Goal: Task Accomplishment & Management: Manage account settings

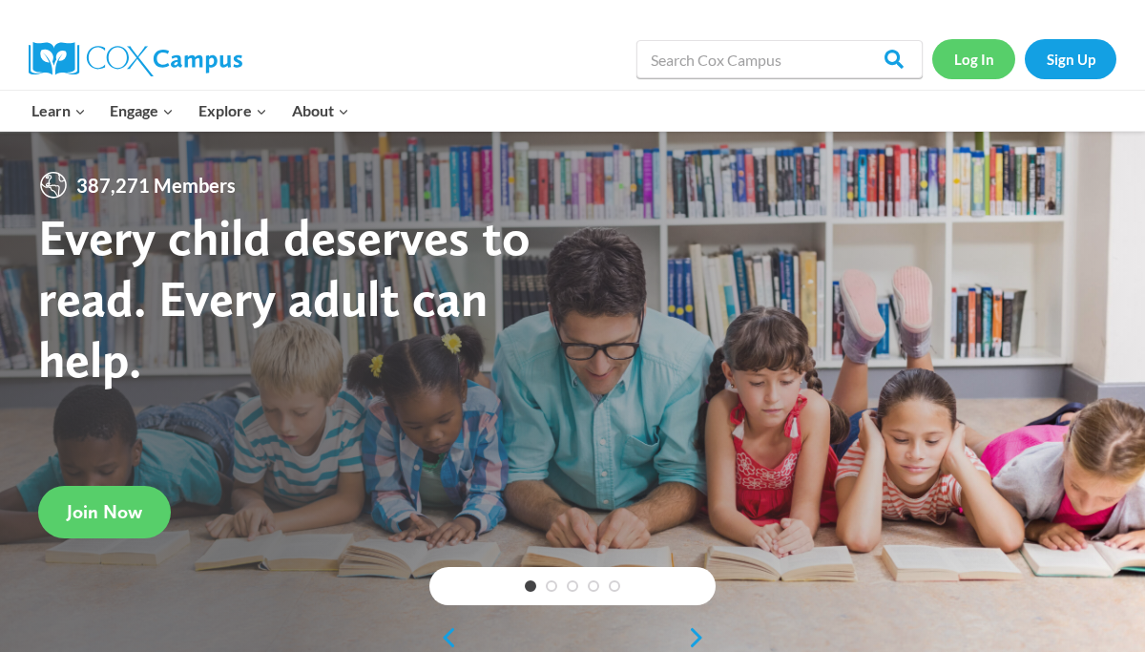
click at [967, 59] on link "Log In" at bounding box center [973, 58] width 83 height 39
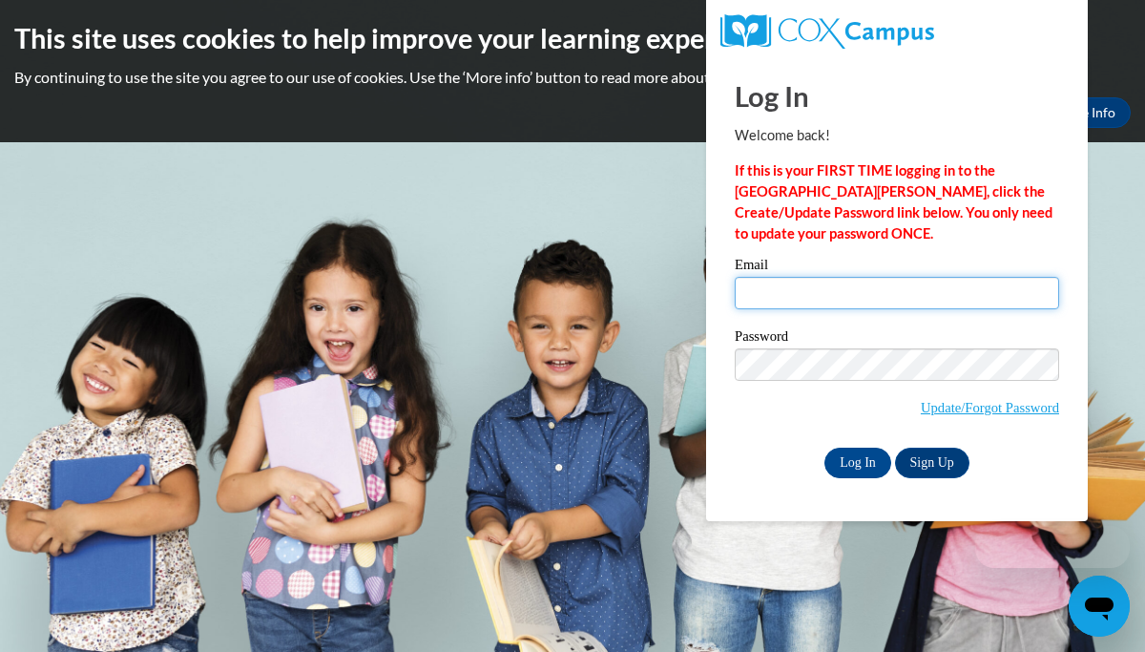
click at [868, 306] on input "Email" at bounding box center [897, 293] width 324 height 32
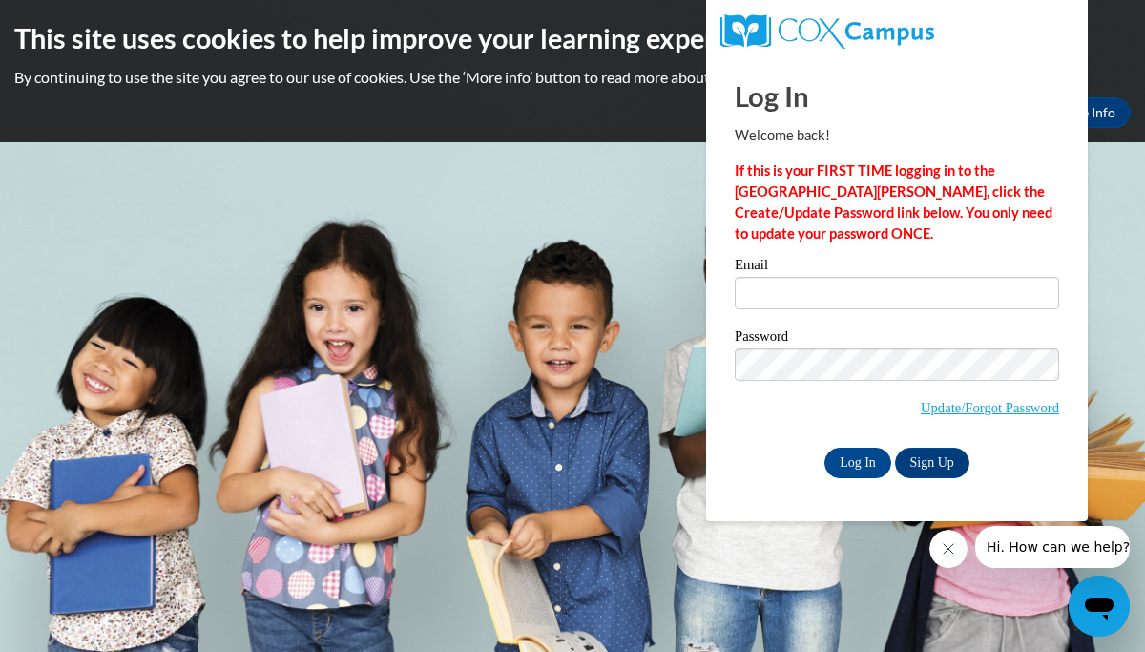
click at [945, 549] on icon "Close message from company" at bounding box center [948, 548] width 15 height 15
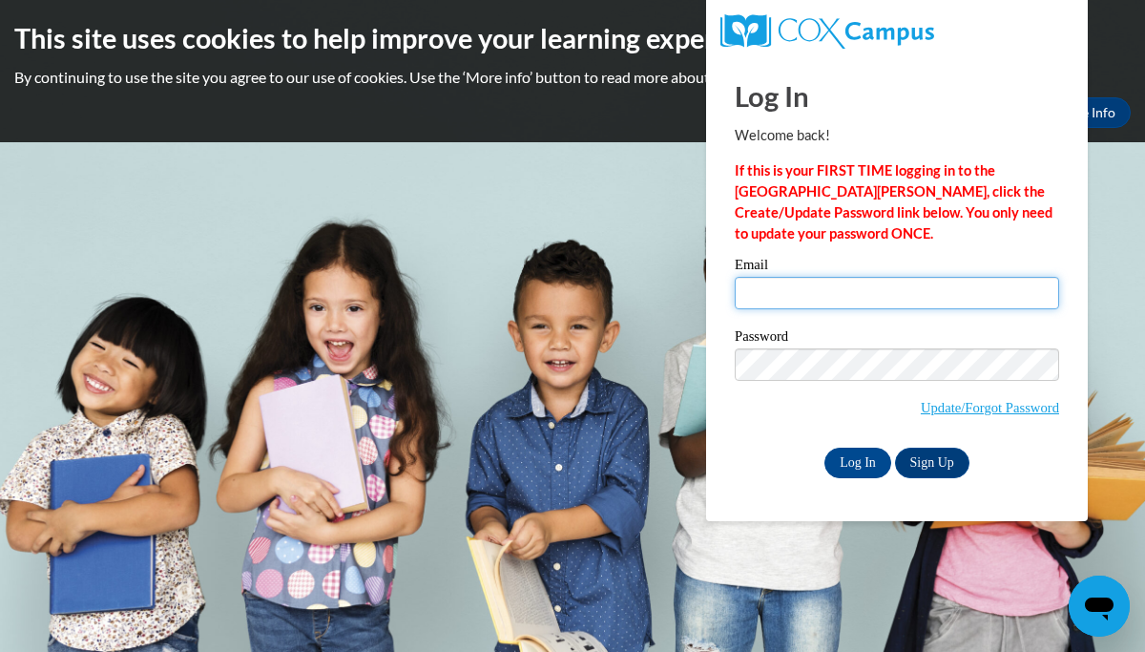
click at [843, 289] on input "Email" at bounding box center [897, 293] width 324 height 32
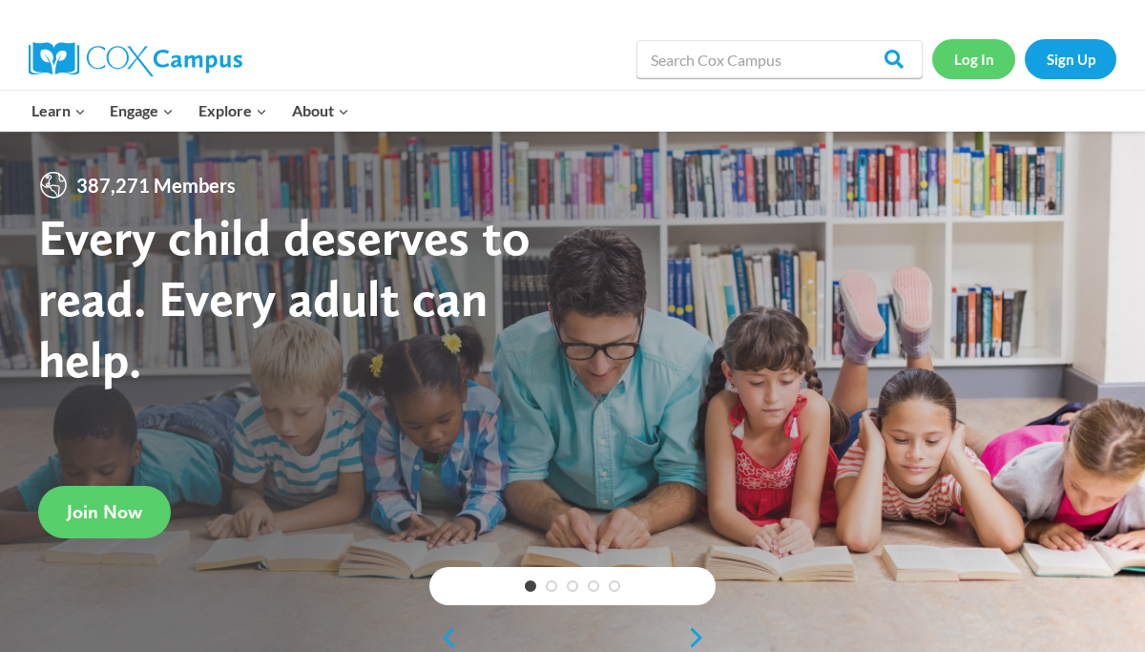
click at [983, 60] on link "Log In" at bounding box center [973, 58] width 83 height 39
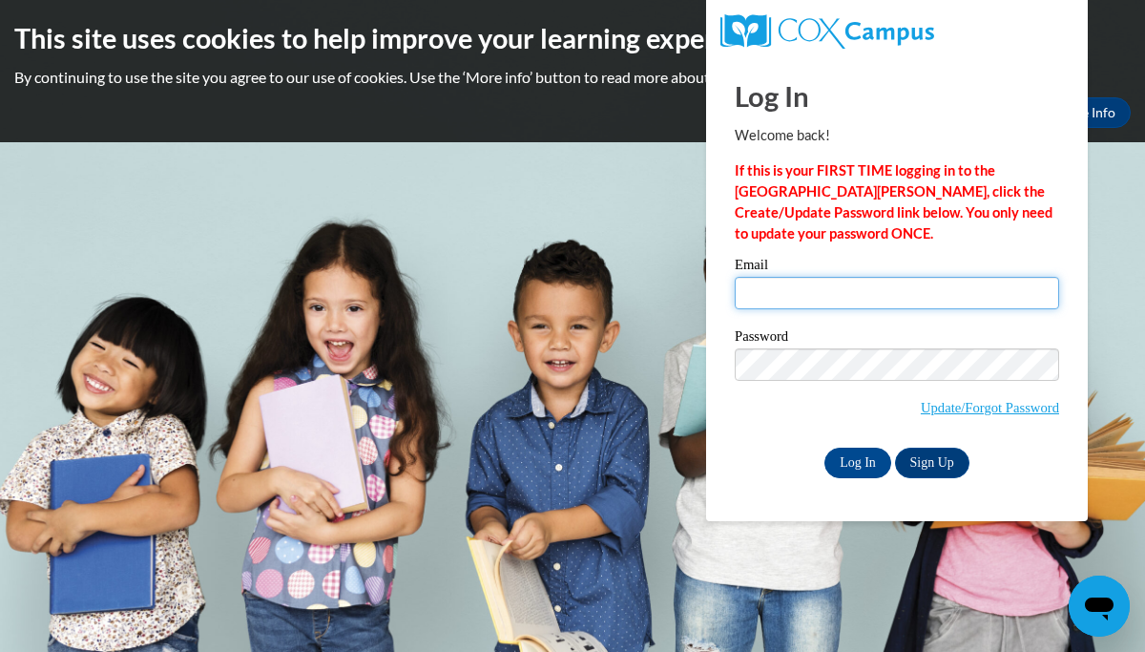
click at [839, 300] on input "Email" at bounding box center [897, 293] width 324 height 32
type input "tfaulkner@buckeye-express.com"
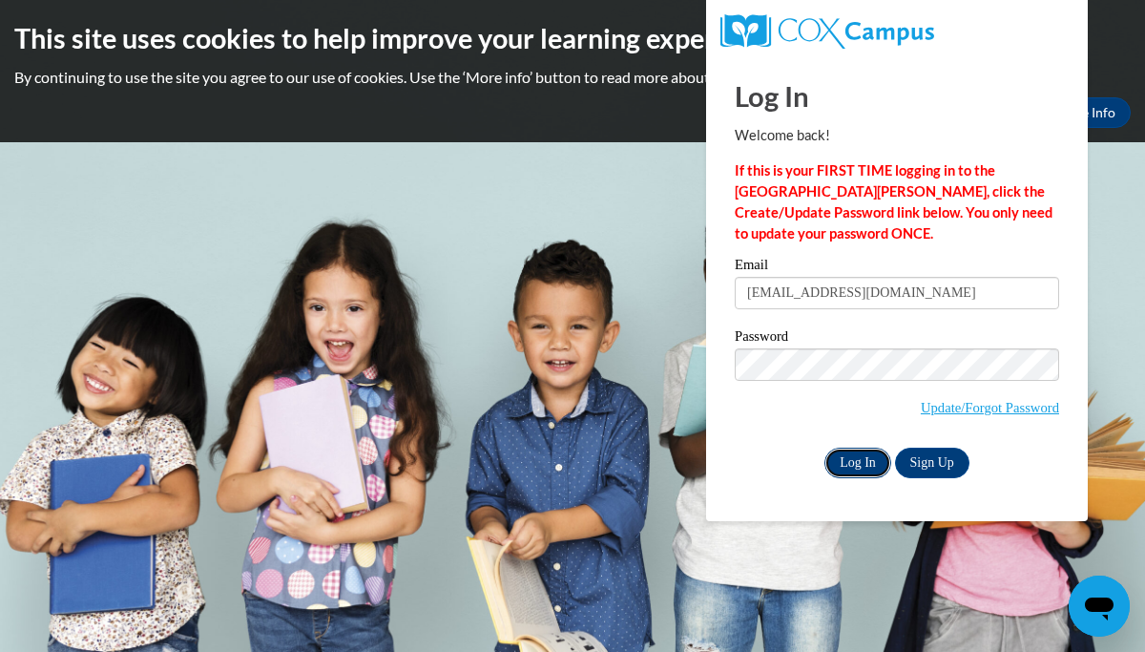
click at [861, 467] on input "Log In" at bounding box center [857, 463] width 67 height 31
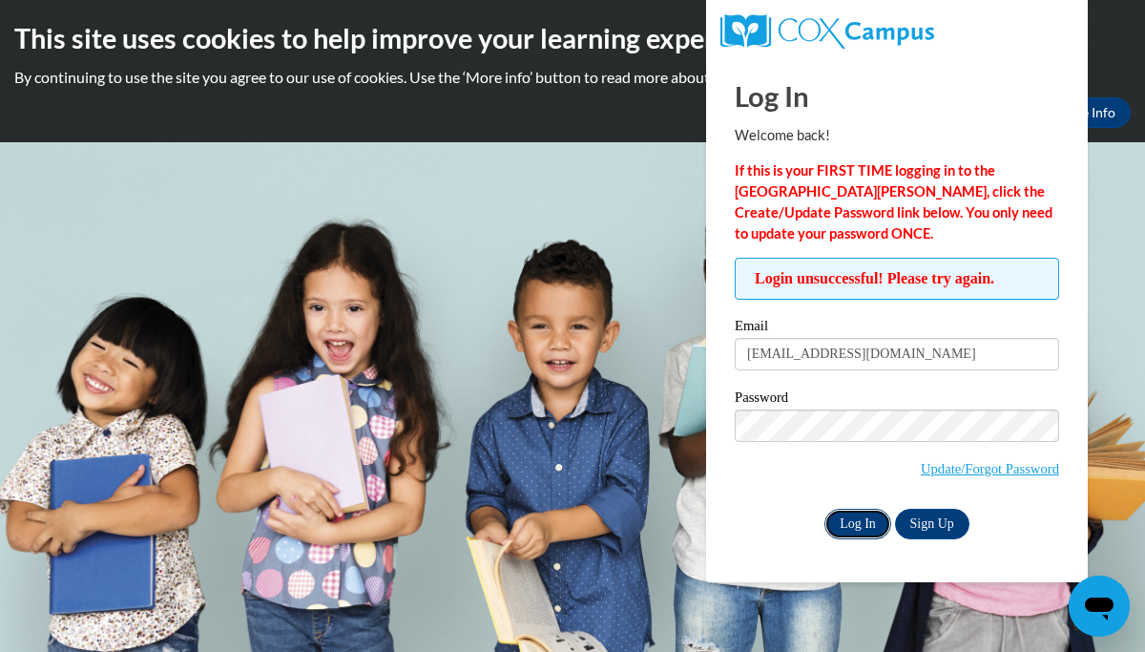
click at [850, 520] on input "Log In" at bounding box center [857, 524] width 67 height 31
drag, startPoint x: 944, startPoint y: 352, endPoint x: 799, endPoint y: 357, distance: 145.1
click at [799, 356] on input "tfaulkner@buckeye-express.com" at bounding box center [897, 354] width 324 height 32
type input "tfaulkner@stpaulsmaumee.org"
click at [847, 531] on input "Log In" at bounding box center [857, 524] width 67 height 31
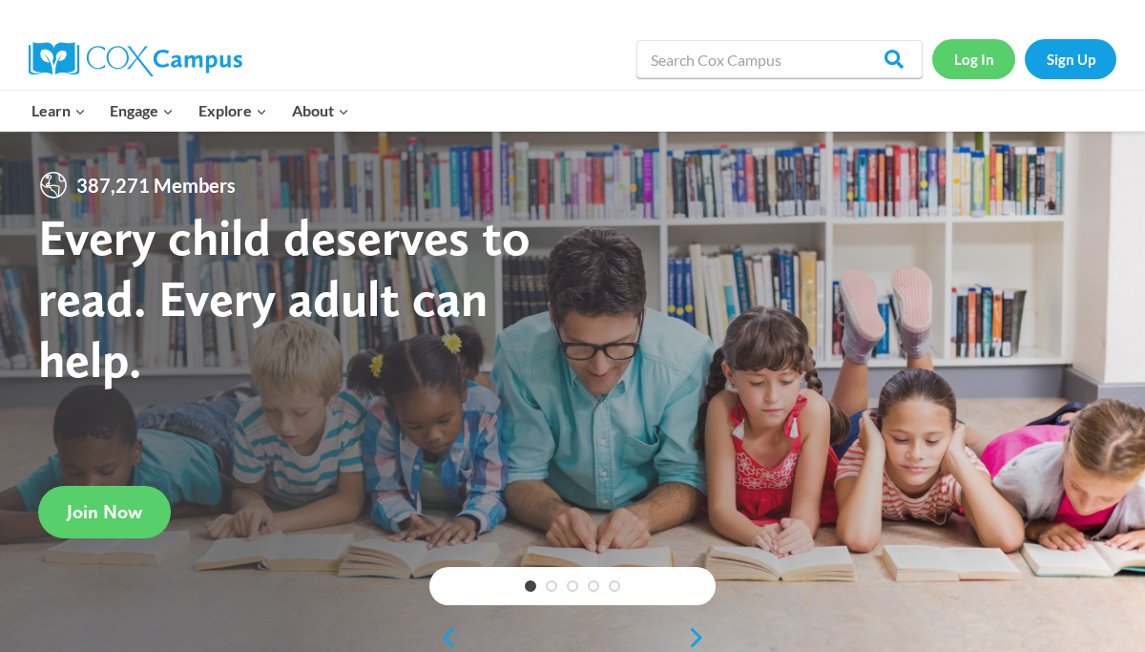
click at [981, 51] on link "Log In" at bounding box center [973, 58] width 83 height 39
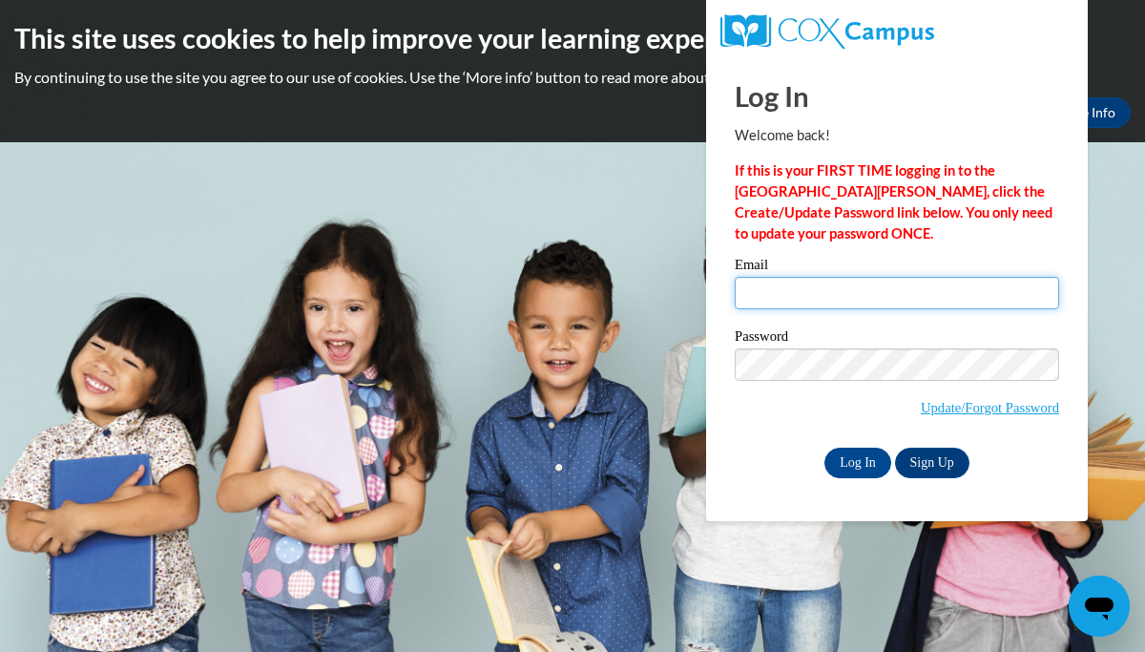
click at [823, 297] on input "Email" at bounding box center [897, 293] width 324 height 32
type input "tfaulkner@buckeye-express.com"
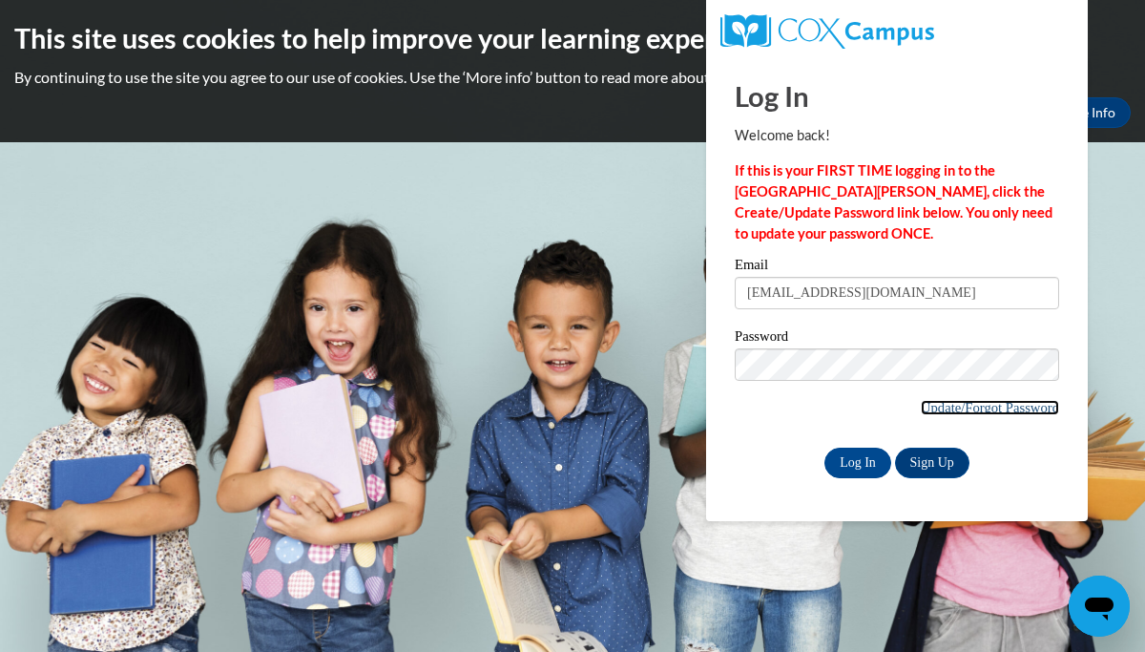
click at [1000, 409] on link "Update/Forgot Password" at bounding box center [990, 407] width 138 height 15
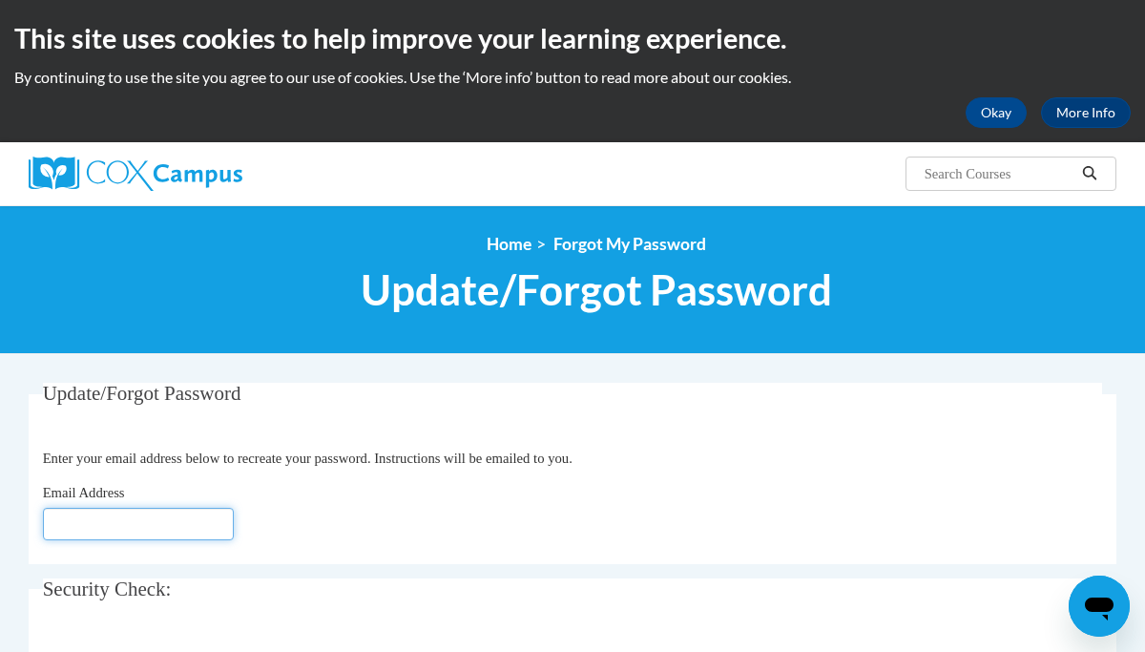
click at [200, 529] on input "Email Address" at bounding box center [138, 524] width 191 height 32
type input "tfaulkner@buckeye-express.com"
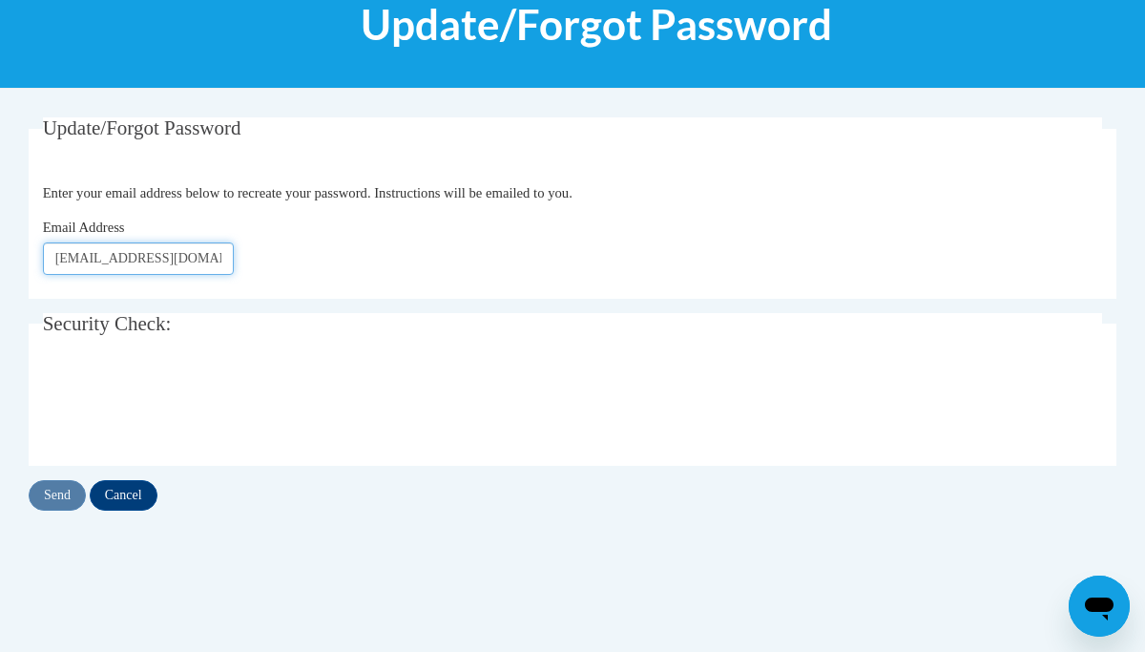
scroll to position [266, 0]
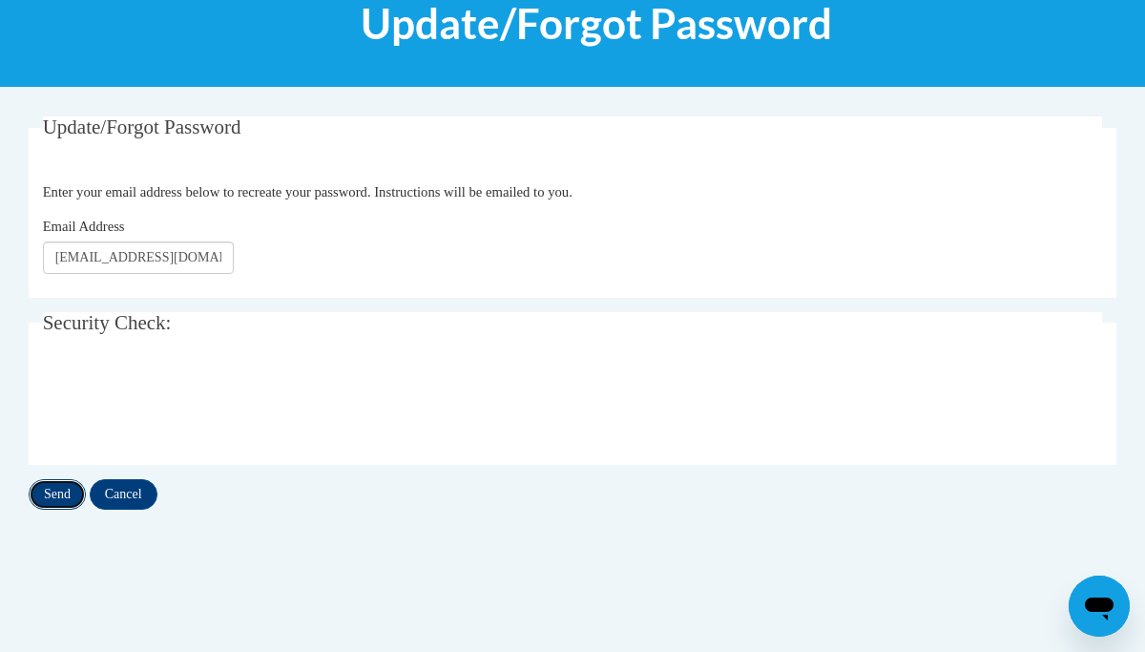
click at [61, 486] on input "Send" at bounding box center [57, 494] width 57 height 31
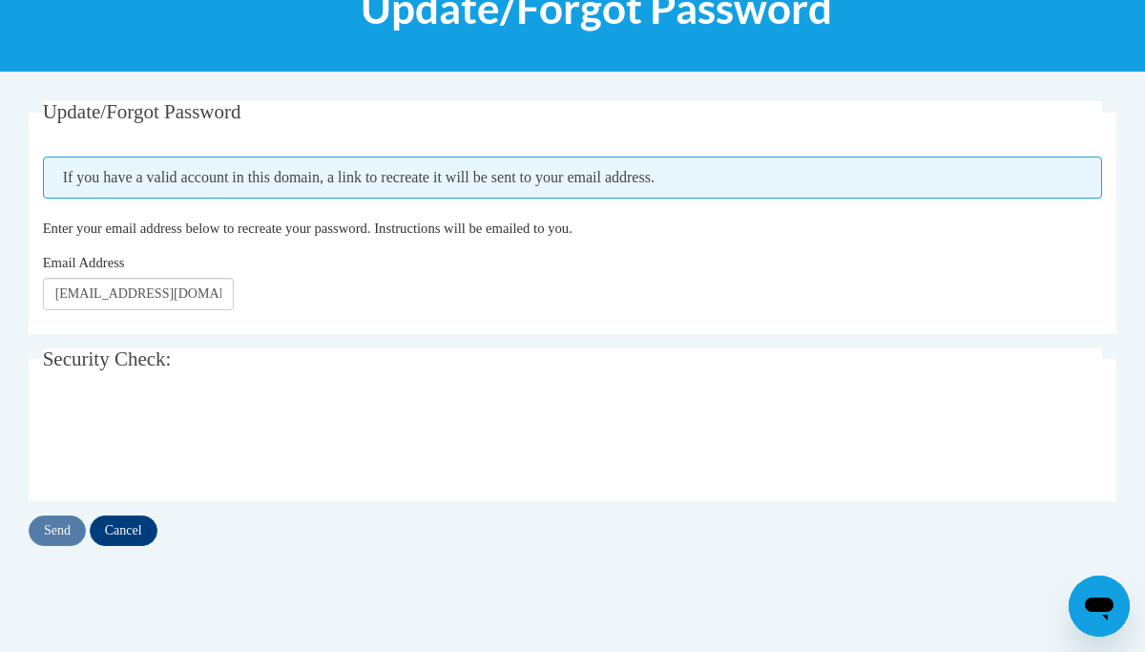
scroll to position [281, 10]
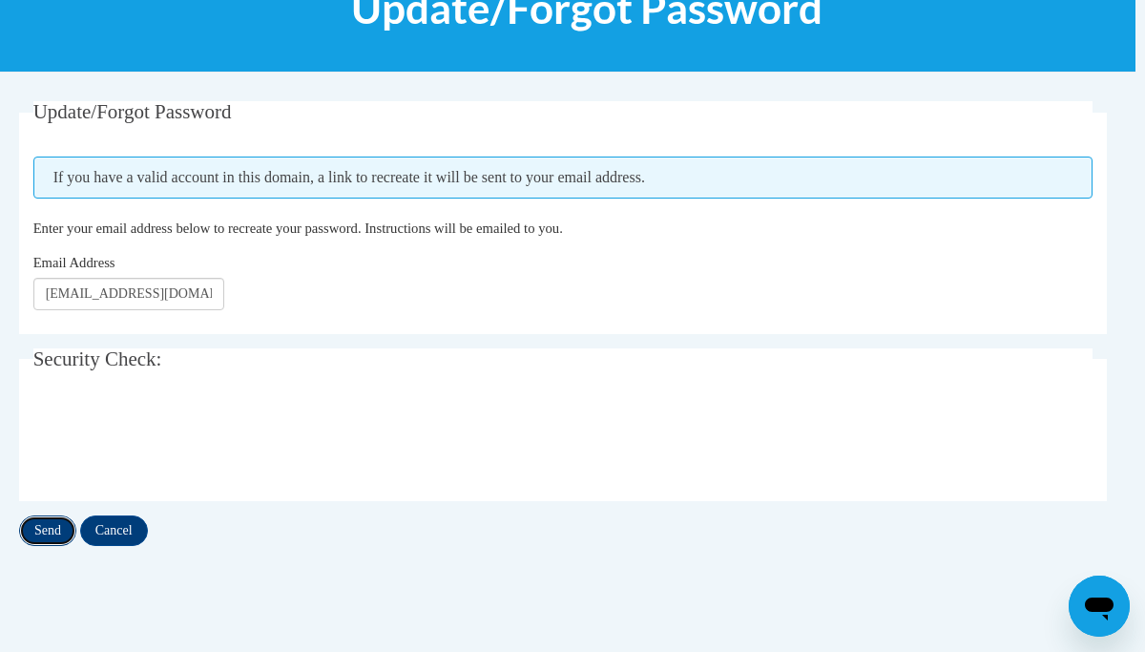
click at [49, 532] on input "Send" at bounding box center [47, 530] width 57 height 31
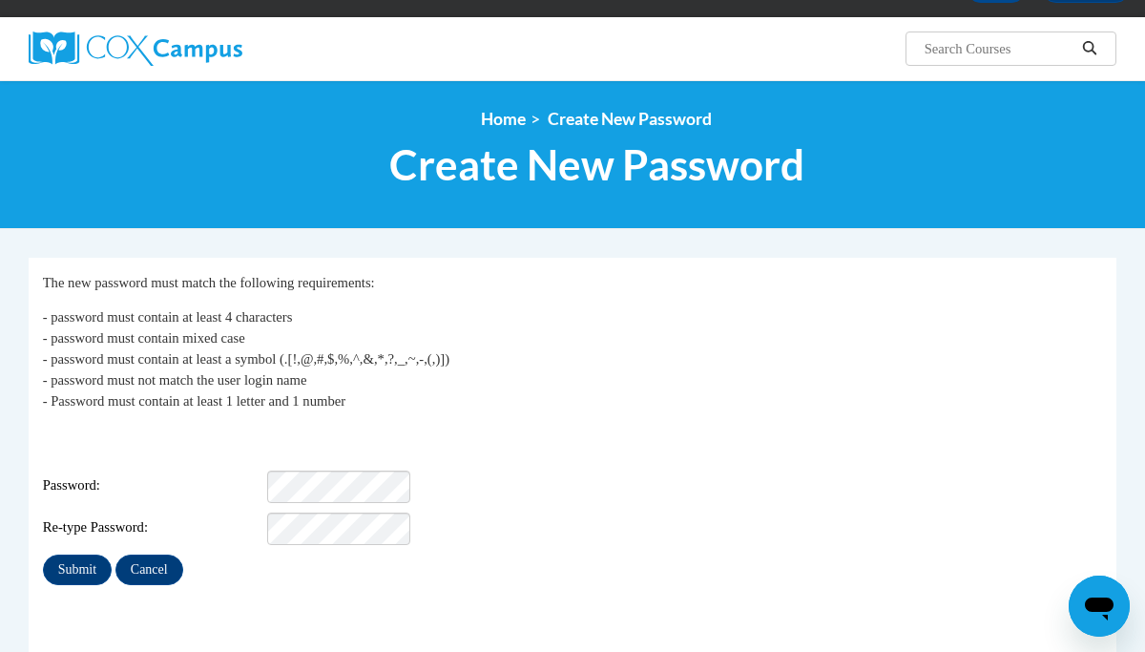
scroll to position [130, 0]
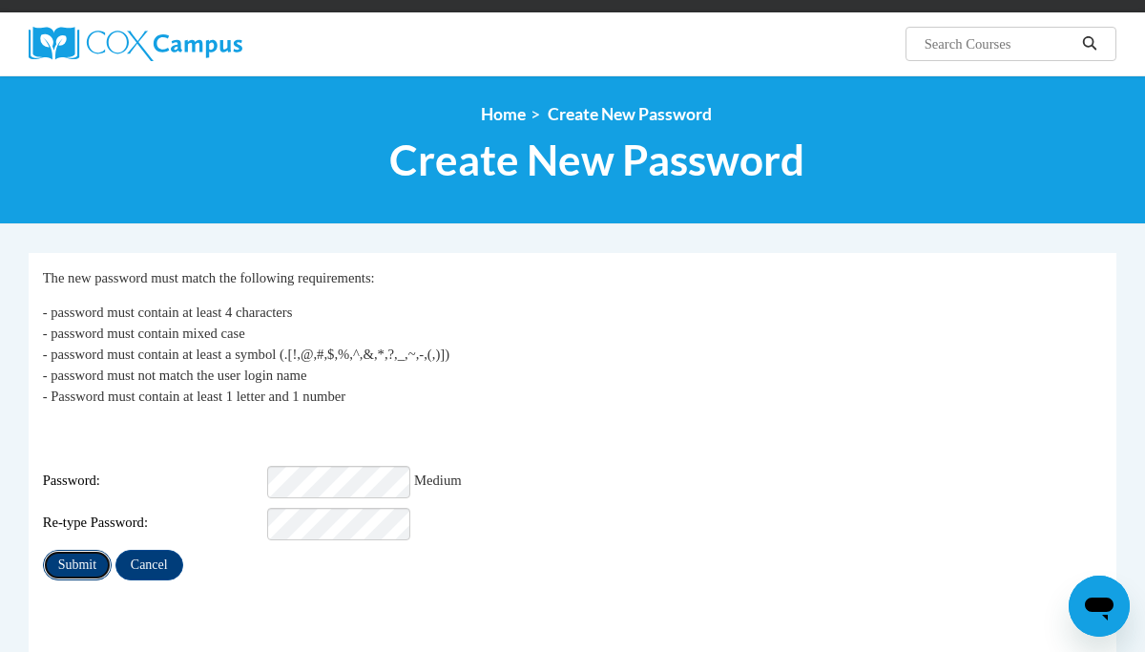
click at [60, 550] on input "Submit" at bounding box center [77, 565] width 69 height 31
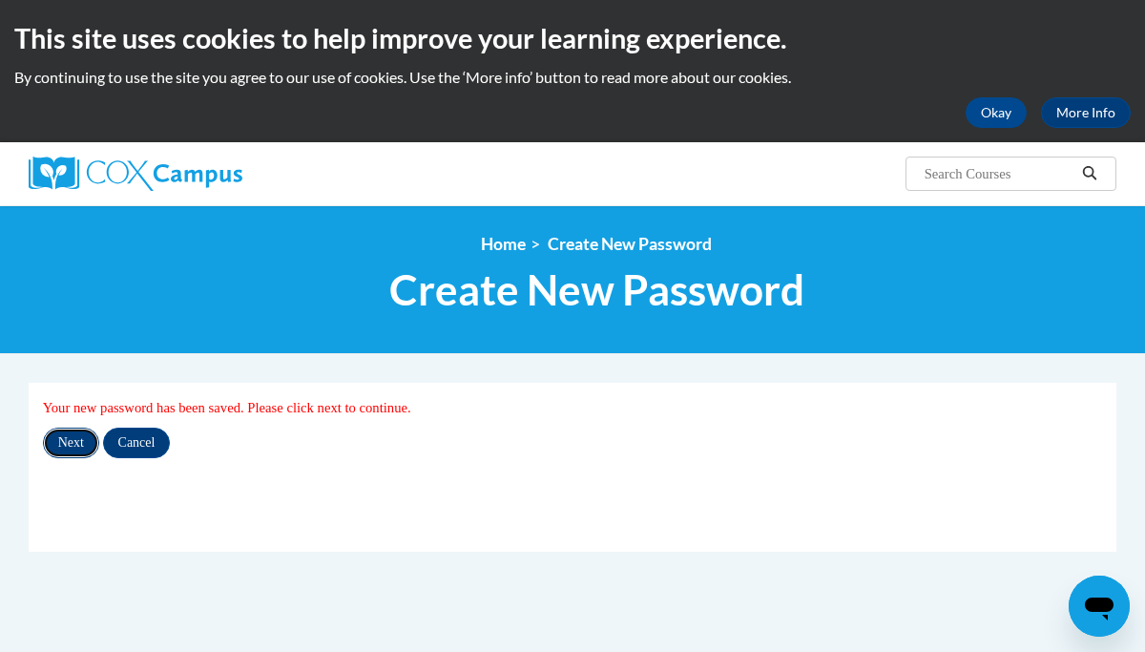
click at [79, 446] on input "Next" at bounding box center [71, 442] width 56 height 31
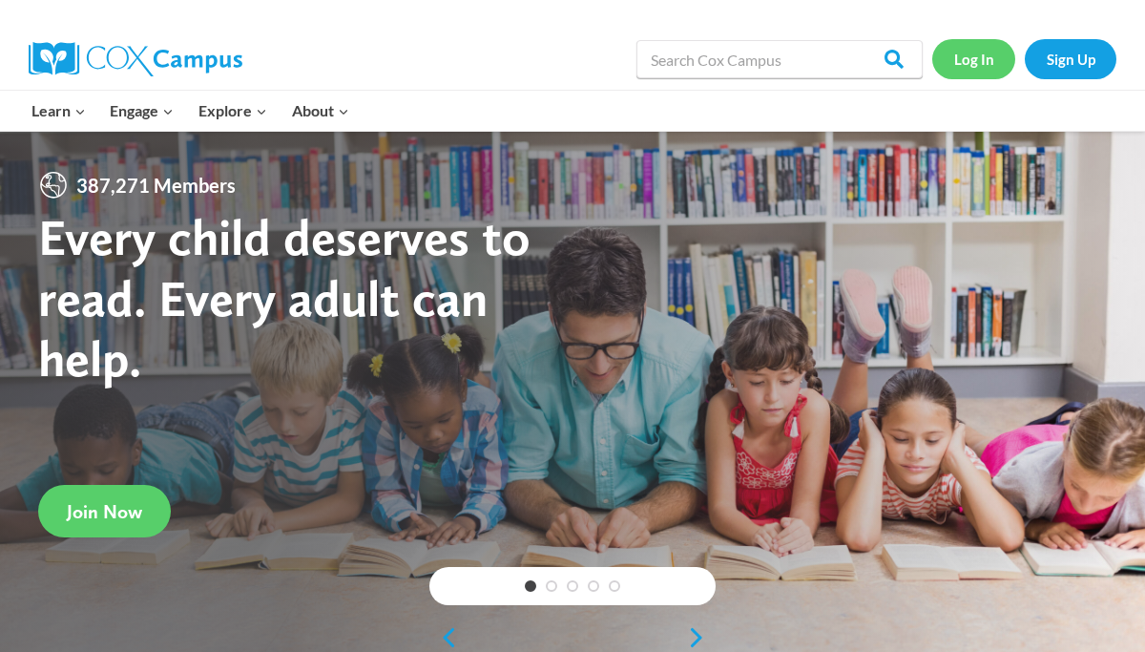
click at [979, 58] on link "Log In" at bounding box center [973, 58] width 83 height 39
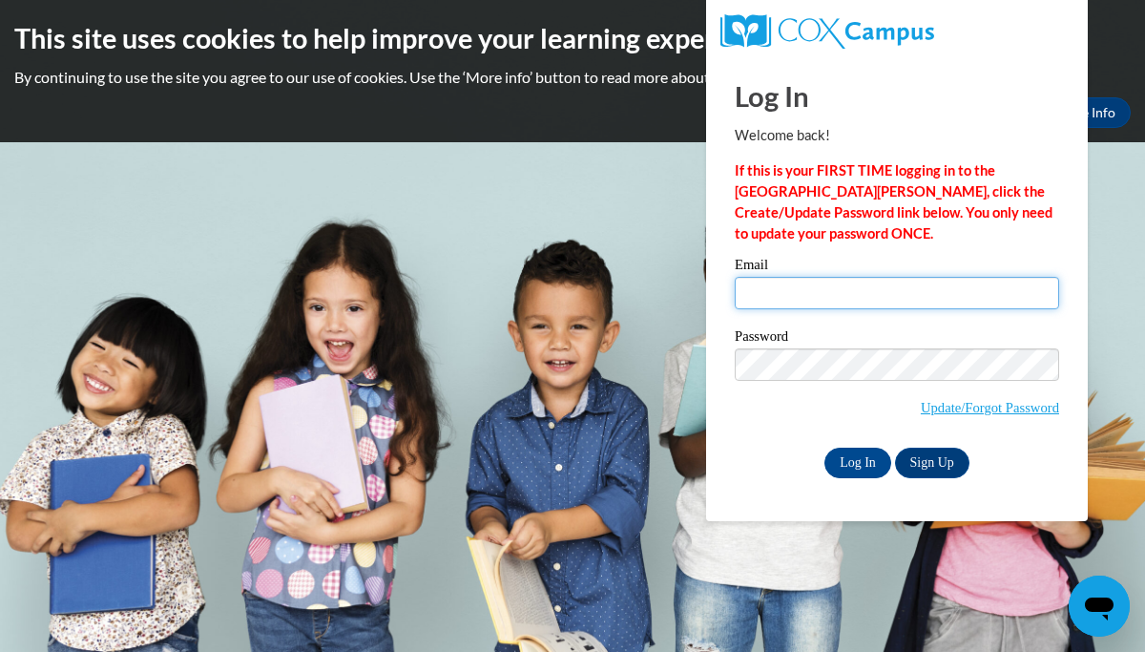
click at [848, 299] on input "Email" at bounding box center [897, 293] width 324 height 32
type input "tfaulkner@buckeye-express.com"
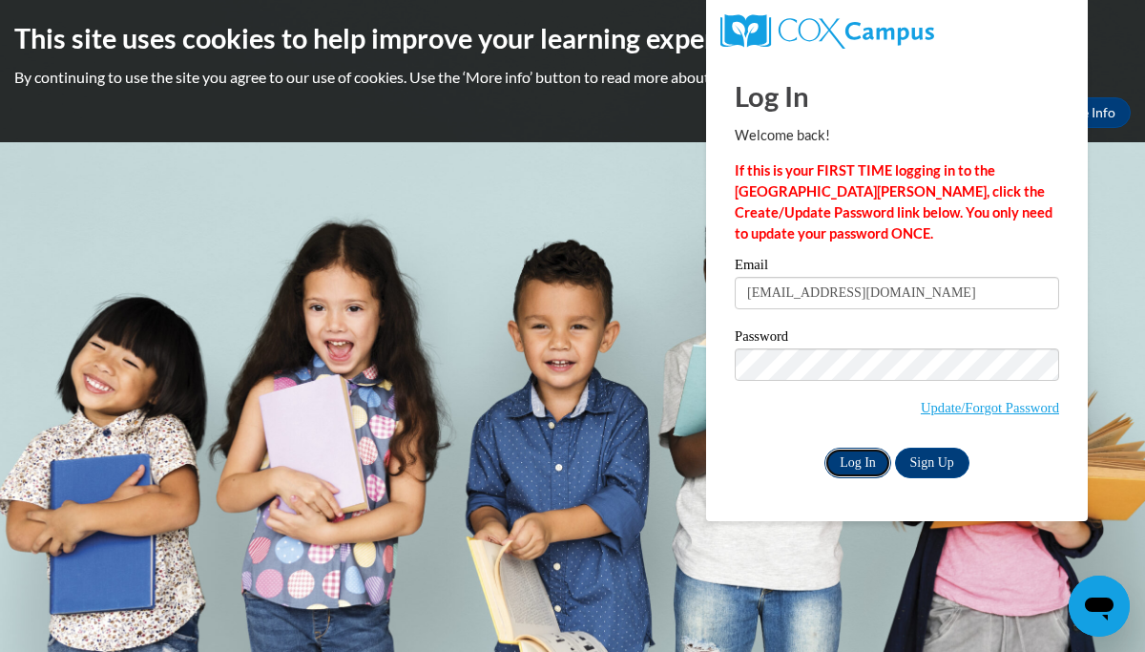
click at [858, 461] on input "Log In" at bounding box center [857, 463] width 67 height 31
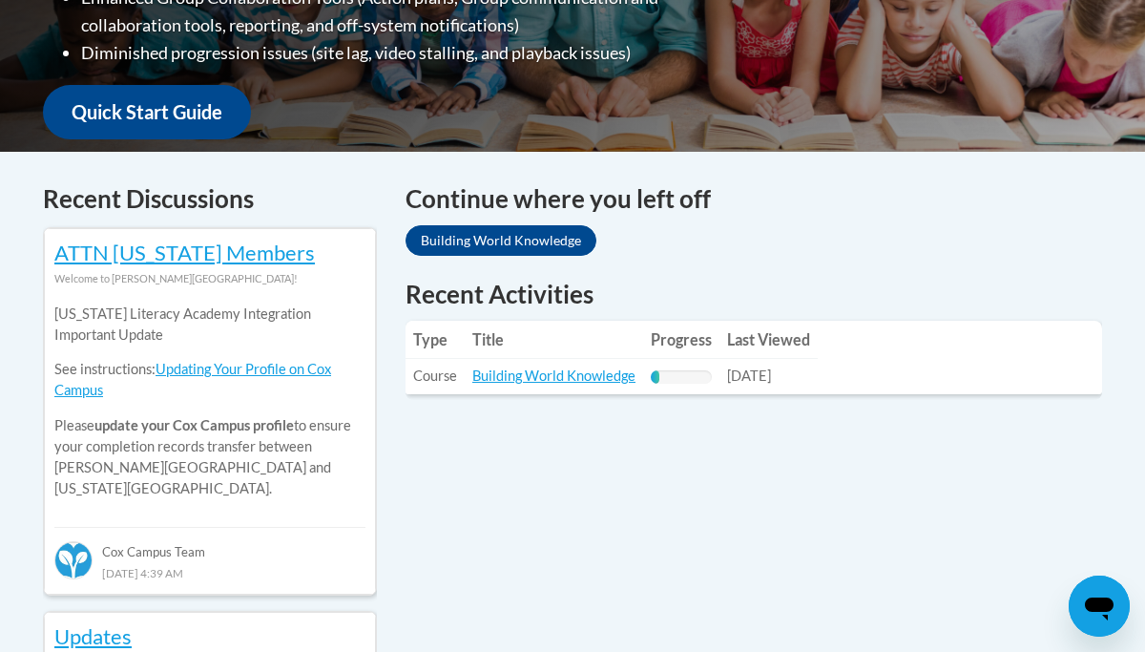
scroll to position [662, 0]
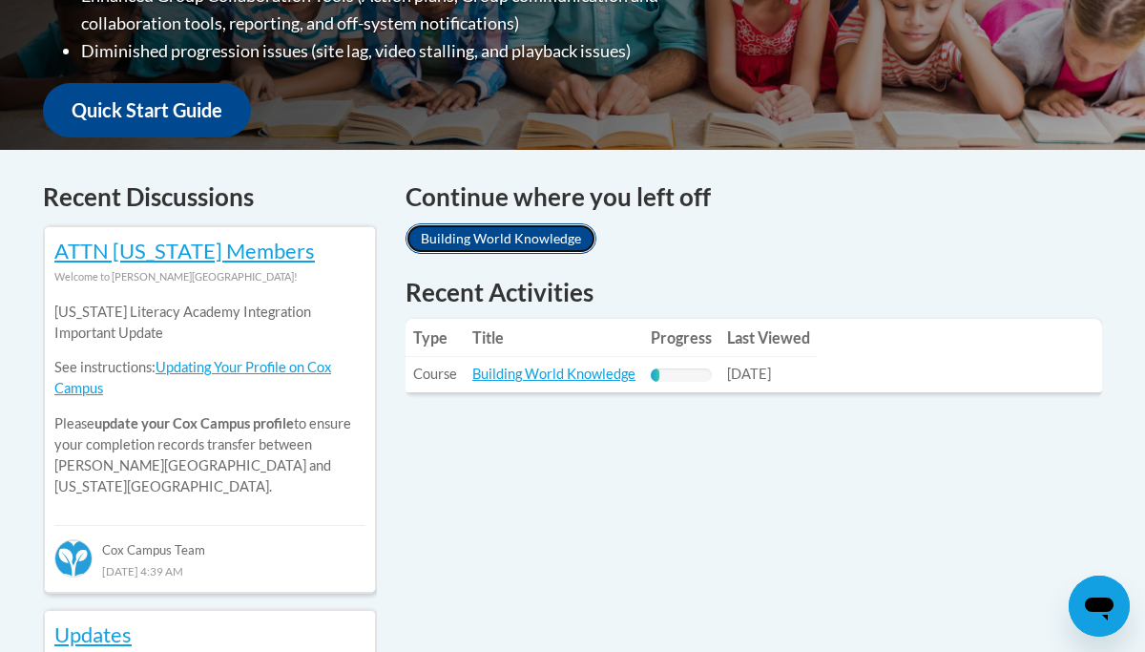
click at [536, 232] on link "Building World Knowledge" at bounding box center [501, 238] width 191 height 31
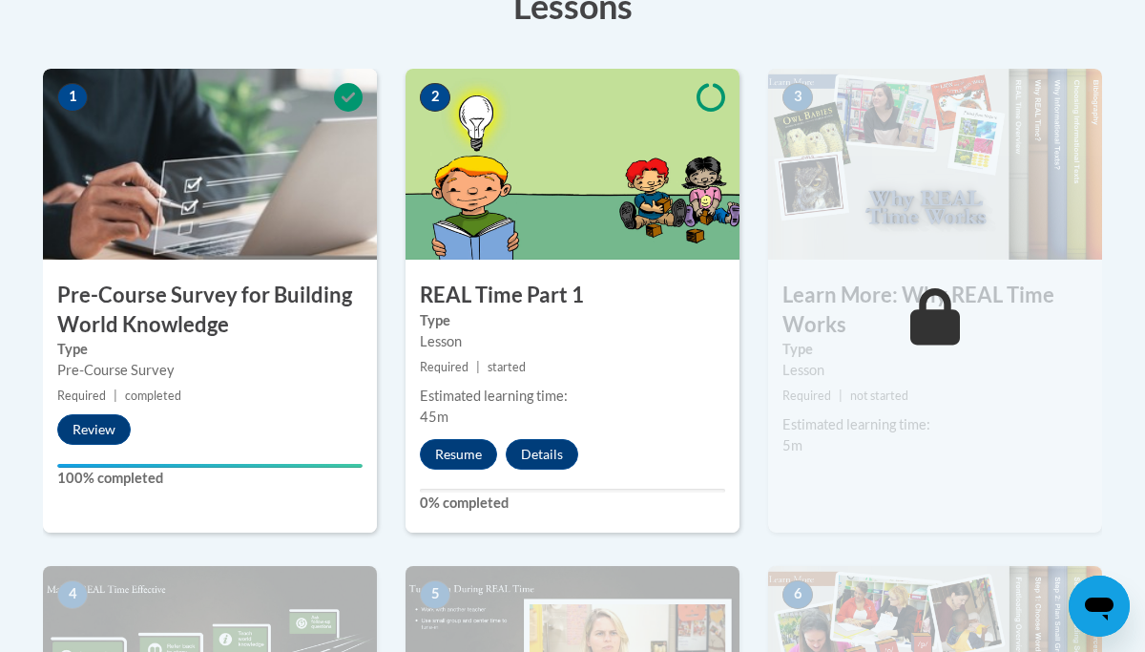
scroll to position [583, 0]
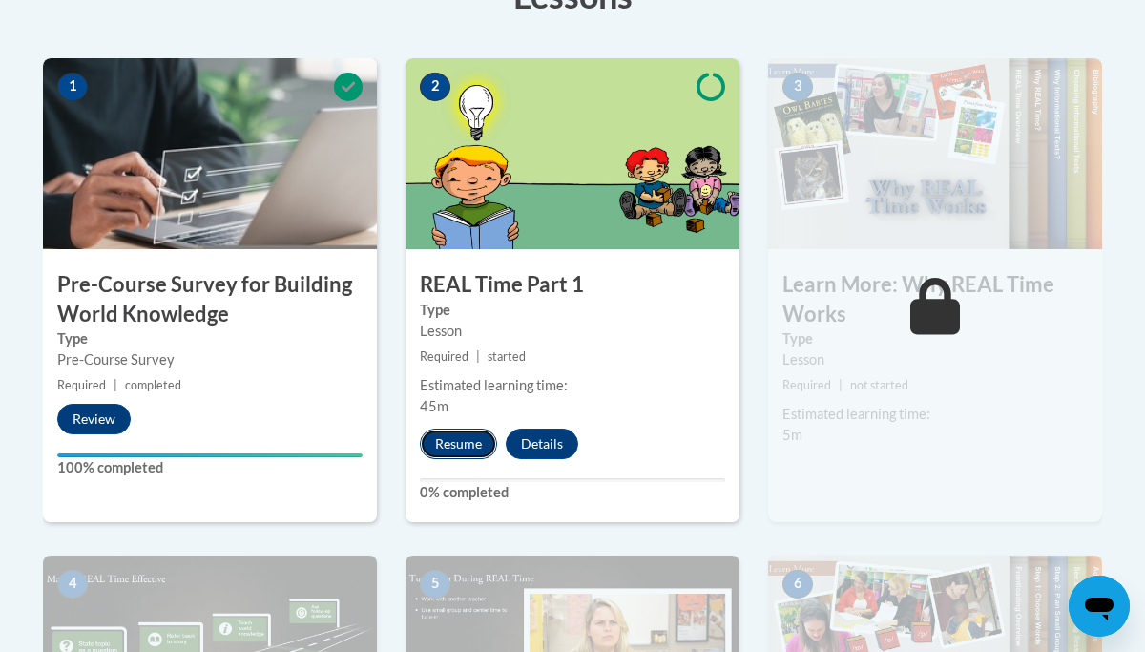
click at [457, 440] on button "Resume" at bounding box center [458, 443] width 77 height 31
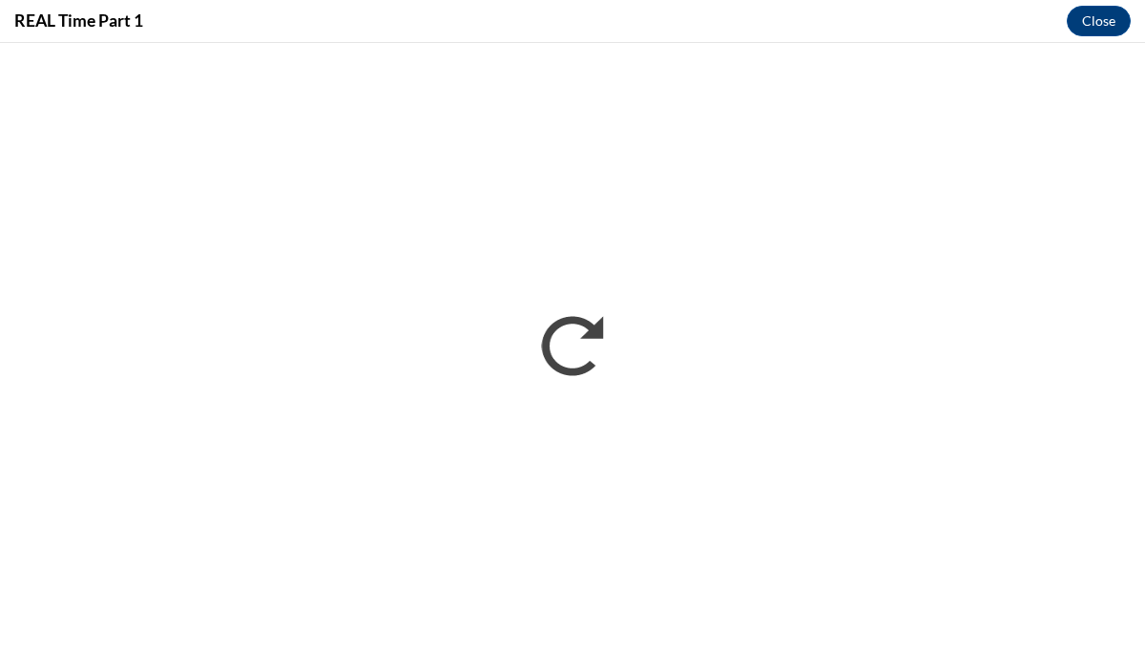
scroll to position [0, 0]
